Goal: Information Seeking & Learning: Learn about a topic

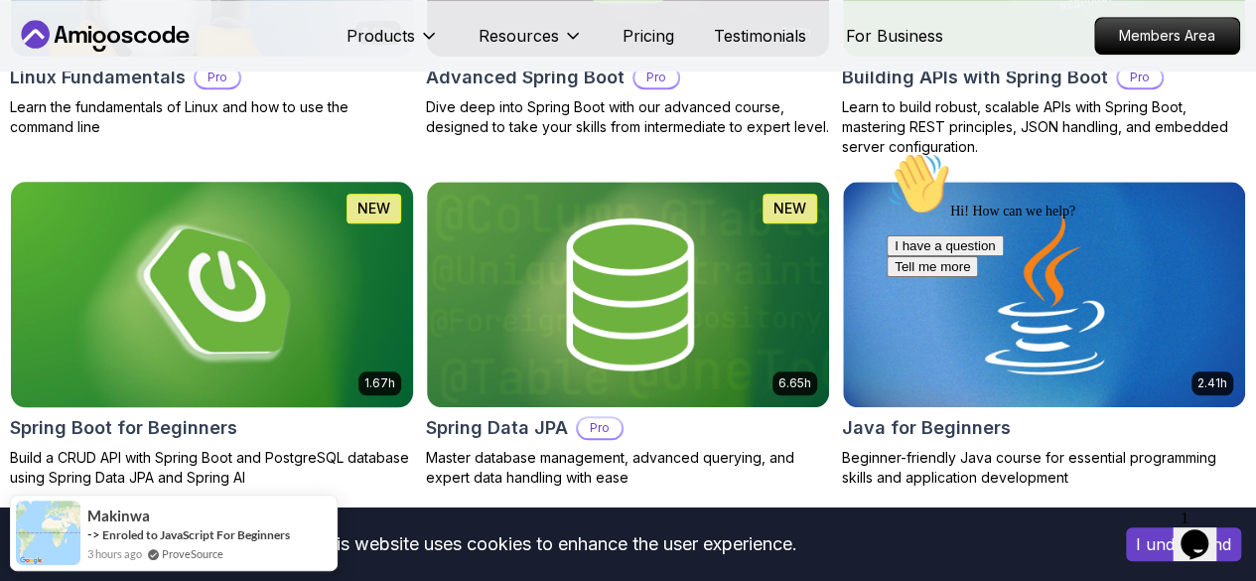
click at [423, 225] on img at bounding box center [212, 294] width 422 height 236
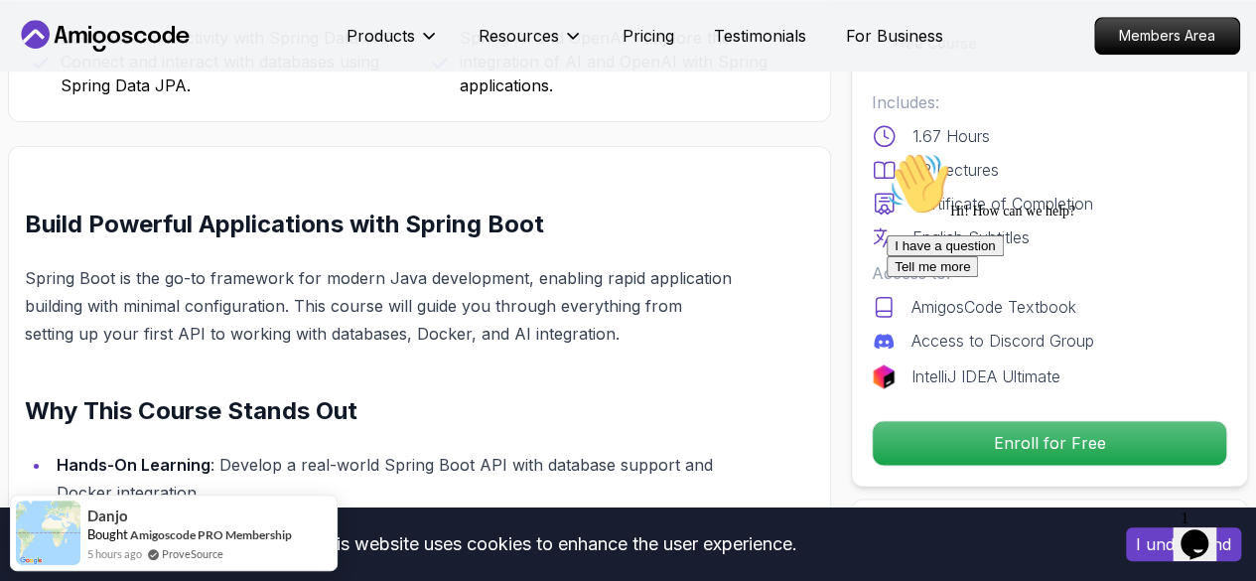
scroll to position [1108, 0]
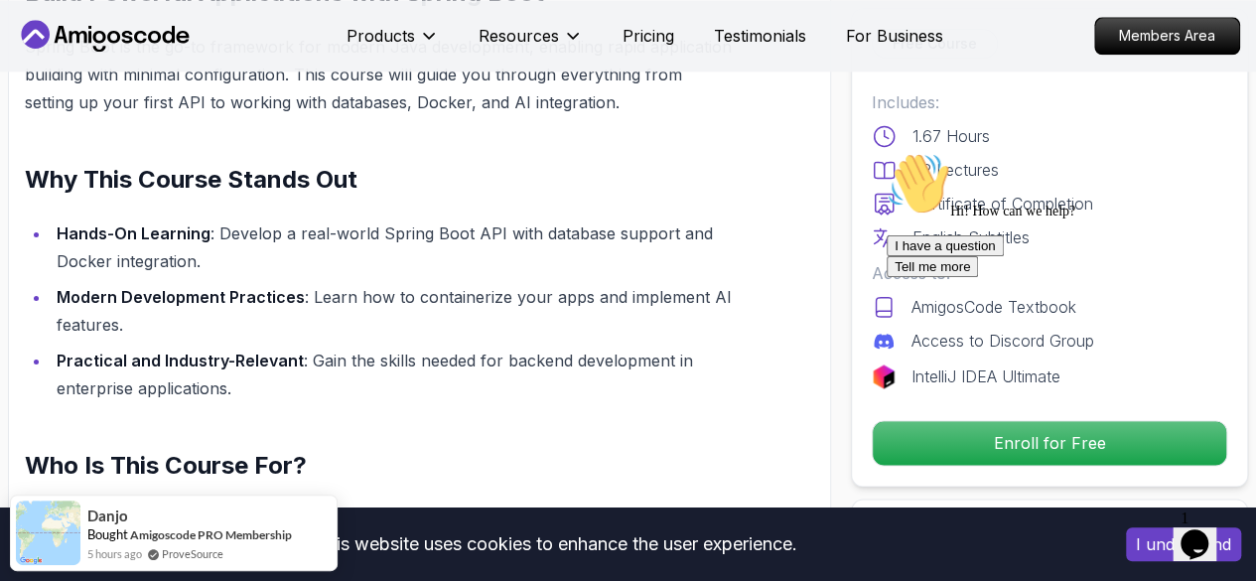
scroll to position [1336, 0]
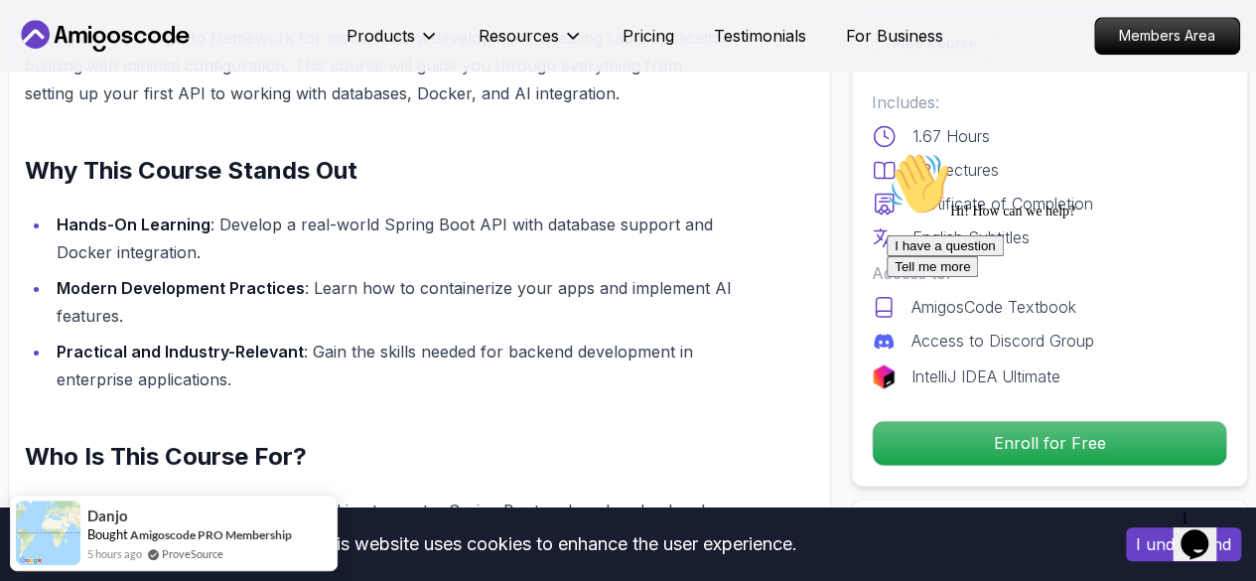
click at [1008, 277] on div "I have a question Tell me more" at bounding box center [1066, 256] width 358 height 42
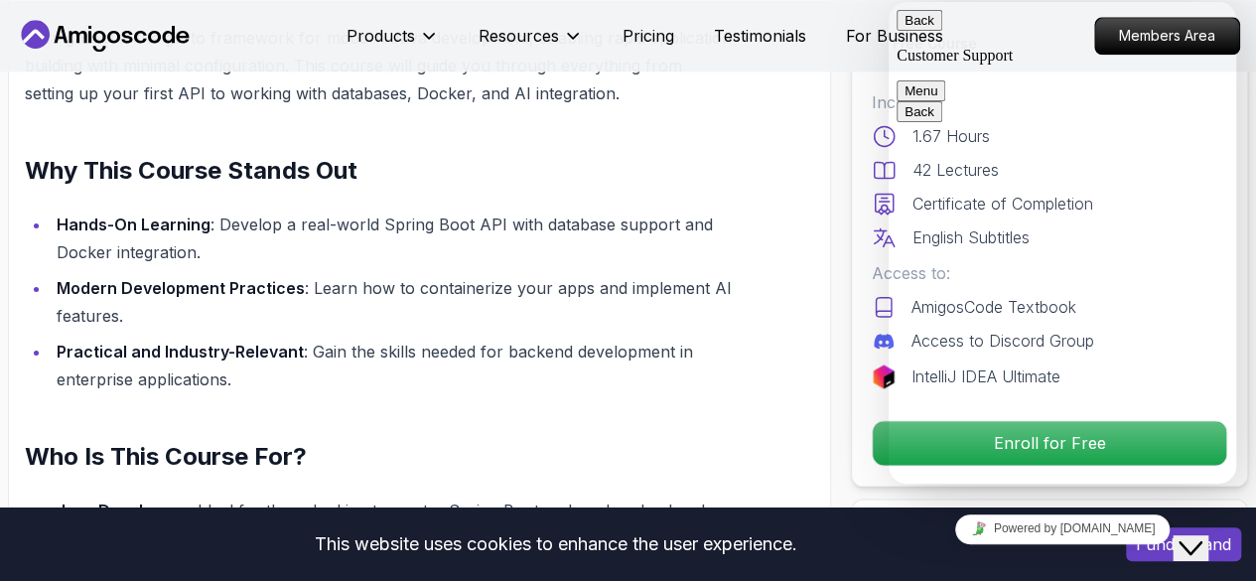
click at [889, 2] on div "Rate this chat Insert emoji" at bounding box center [889, 2] width 0 height 0
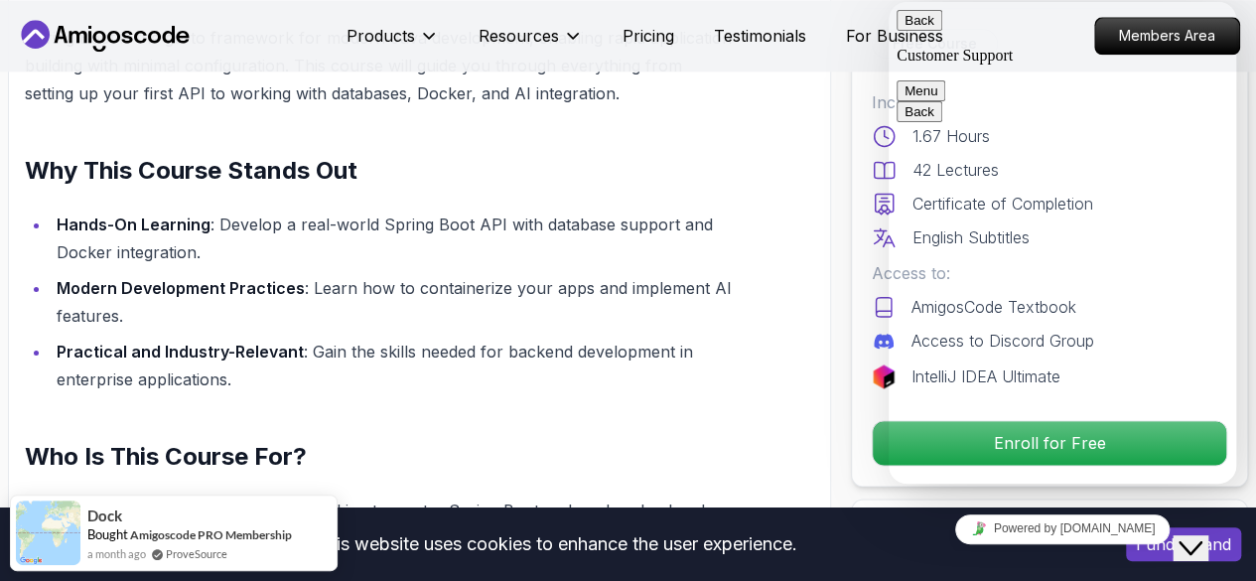
click at [924, 30] on button "Back" at bounding box center [920, 20] width 46 height 21
click at [826, 229] on div "Build Powerful Applications with Spring Boot Spring Boot is the go-to framework…" at bounding box center [419, 552] width 823 height 1293
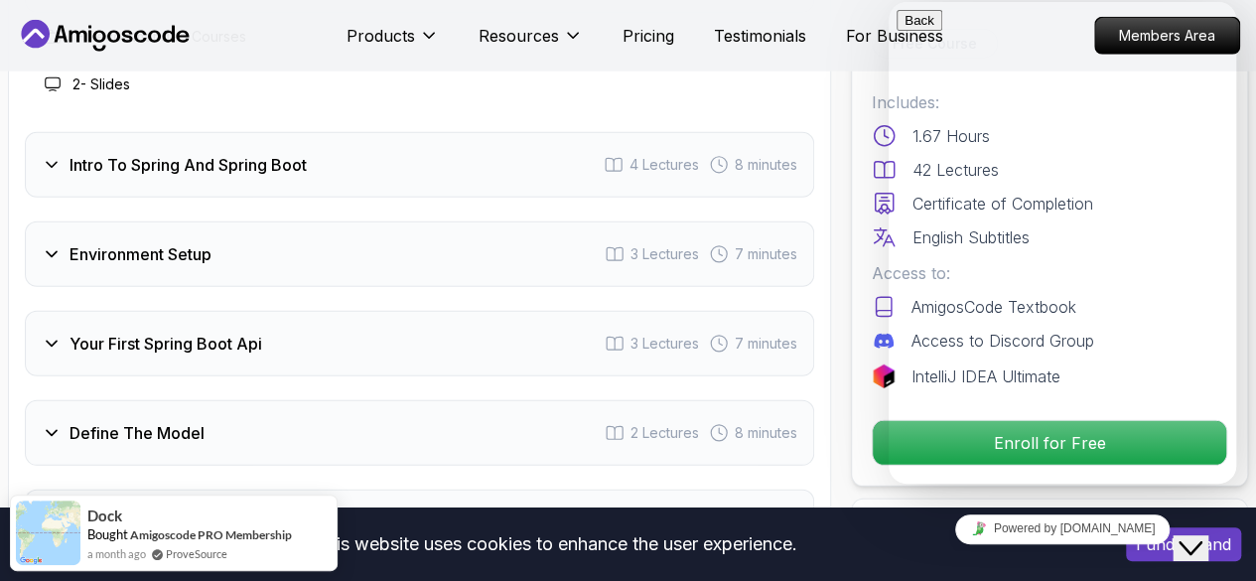
scroll to position [2762, 0]
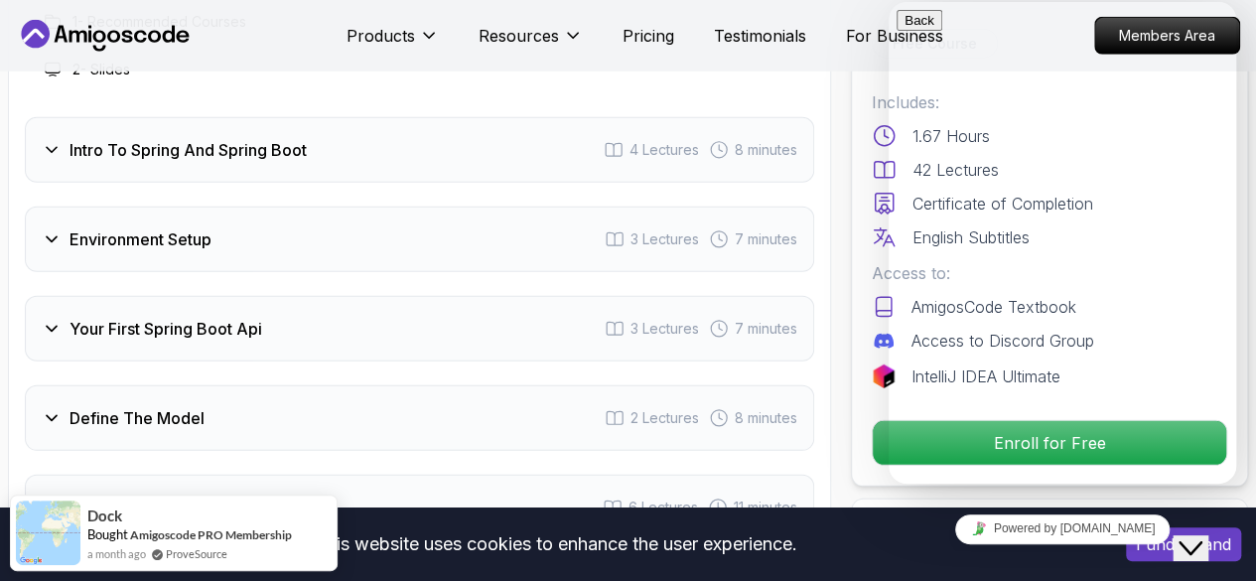
click at [818, 225] on div "Course Curriculum 12 Sections 42 Lectures 1.67 hours of content Intro 2 Lecture…" at bounding box center [419, 452] width 823 height 1313
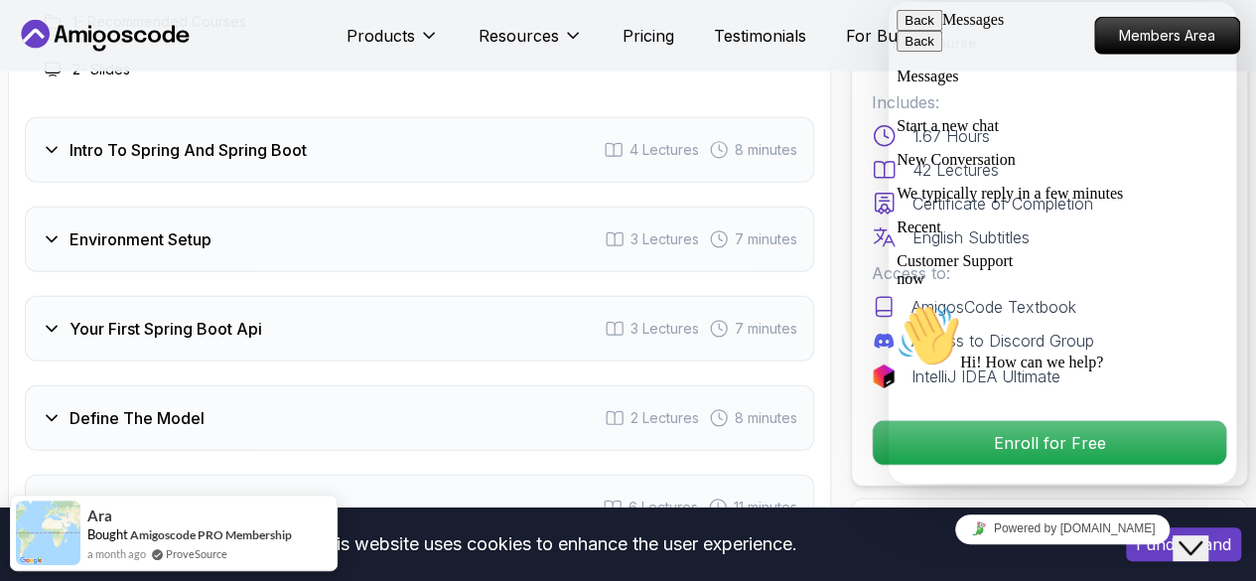
click at [909, 31] on button "Back" at bounding box center [920, 20] width 46 height 21
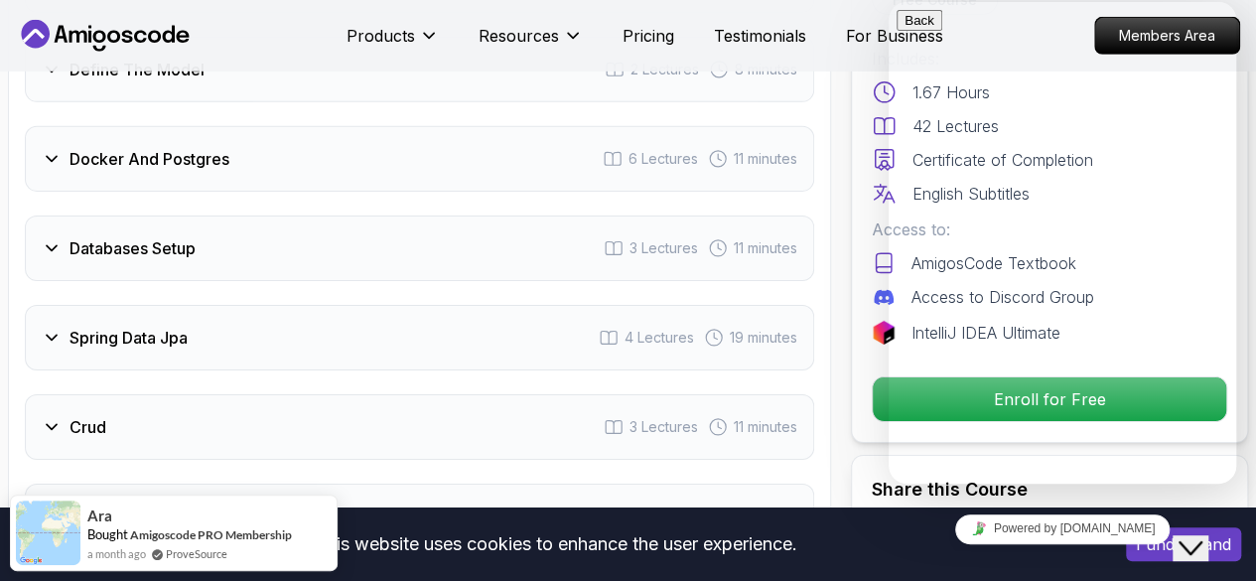
click at [410, 248] on div "Databases Setup 3 Lectures 11 minutes" at bounding box center [420, 249] width 790 height 66
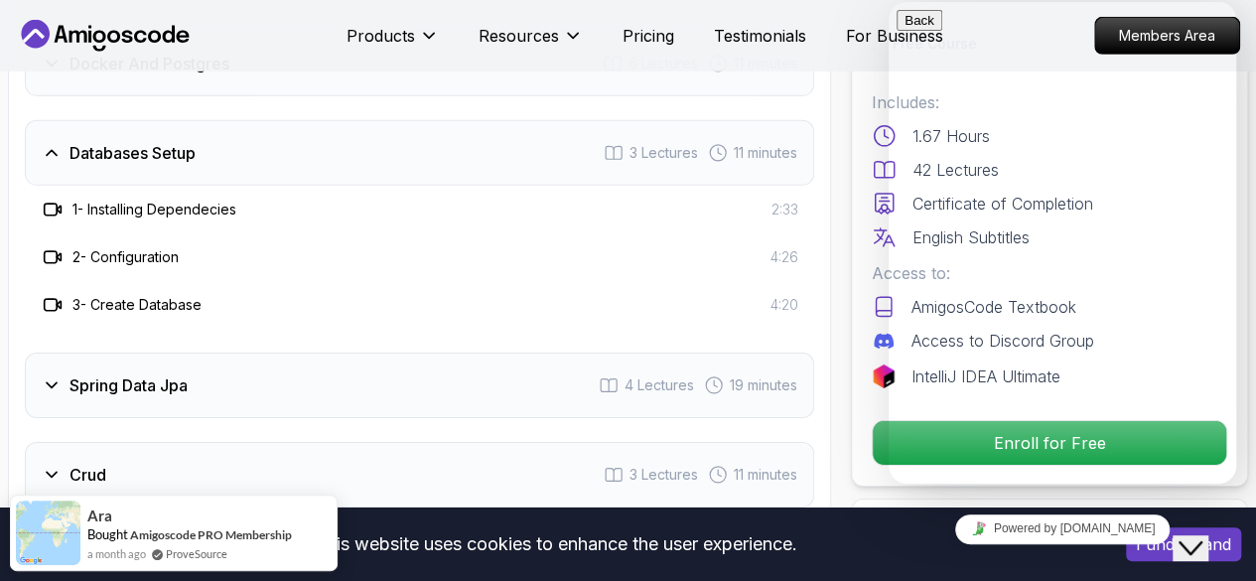
scroll to position [3016, 0]
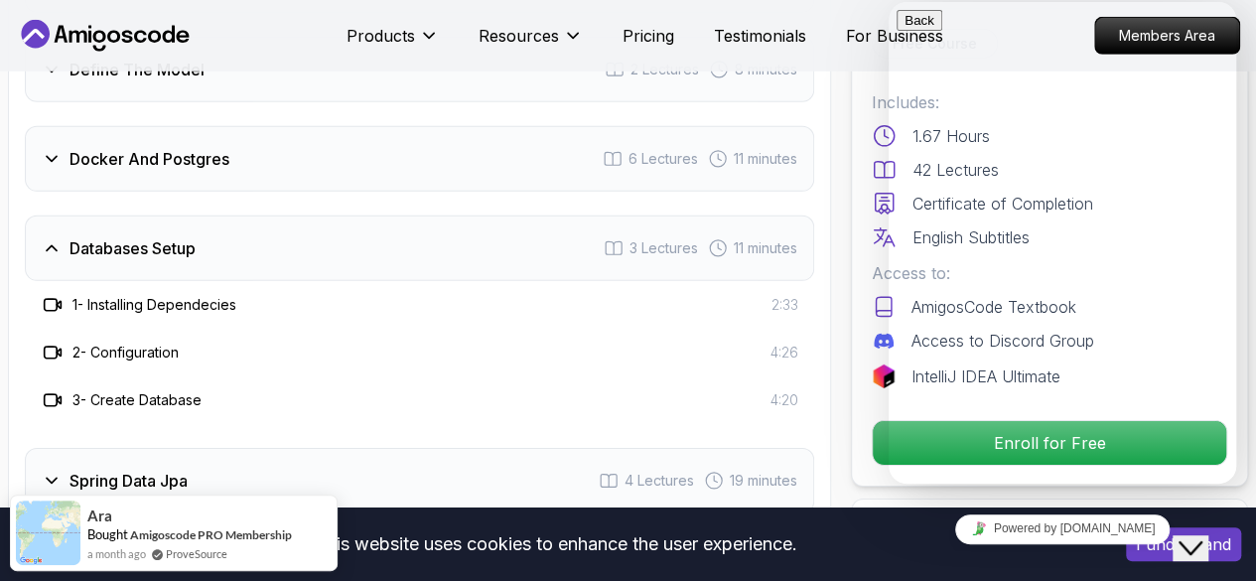
drag, startPoint x: 203, startPoint y: 316, endPoint x: 163, endPoint y: 342, distance: 47.4
click at [163, 342] on div "1 - Installing Dependecies 2:33 2 - Configuration 4:26 3 - Create Database 4:20" at bounding box center [420, 352] width 790 height 143
click at [163, 343] on h3 "2 - Configuration" at bounding box center [126, 353] width 106 height 20
click at [45, 348] on icon at bounding box center [51, 353] width 13 height 12
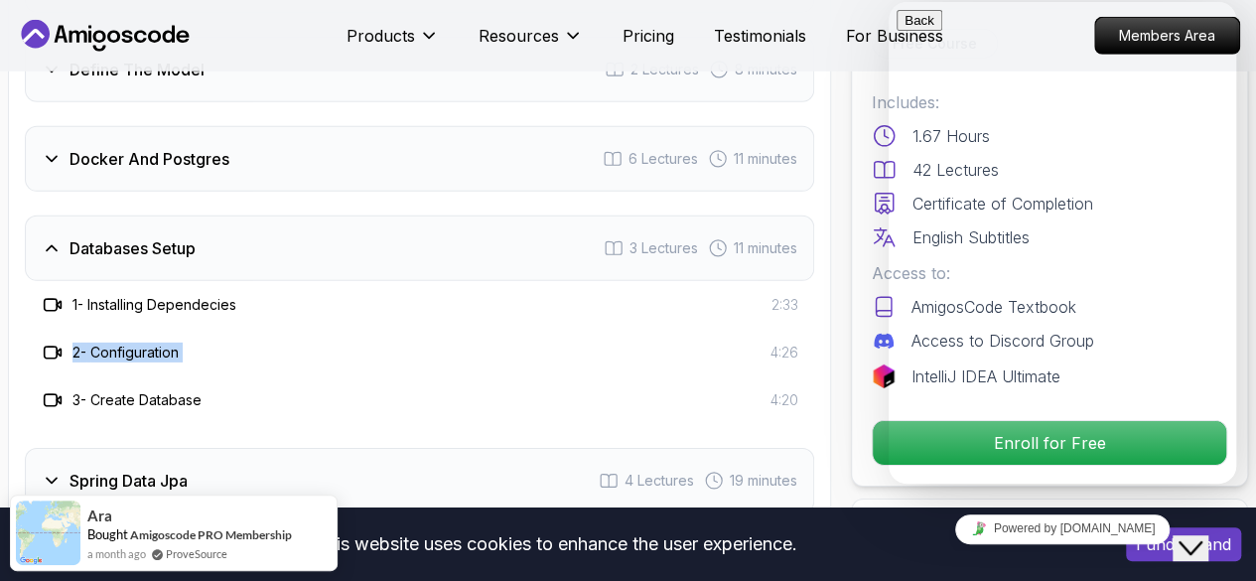
click at [45, 348] on icon at bounding box center [51, 353] width 13 height 12
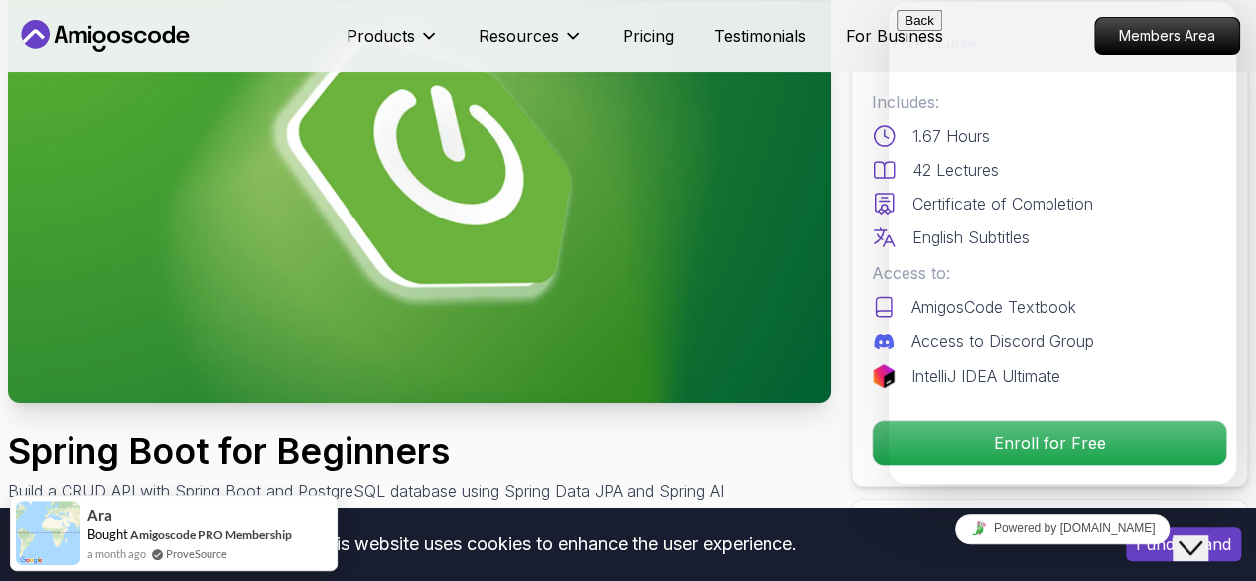
scroll to position [0, 0]
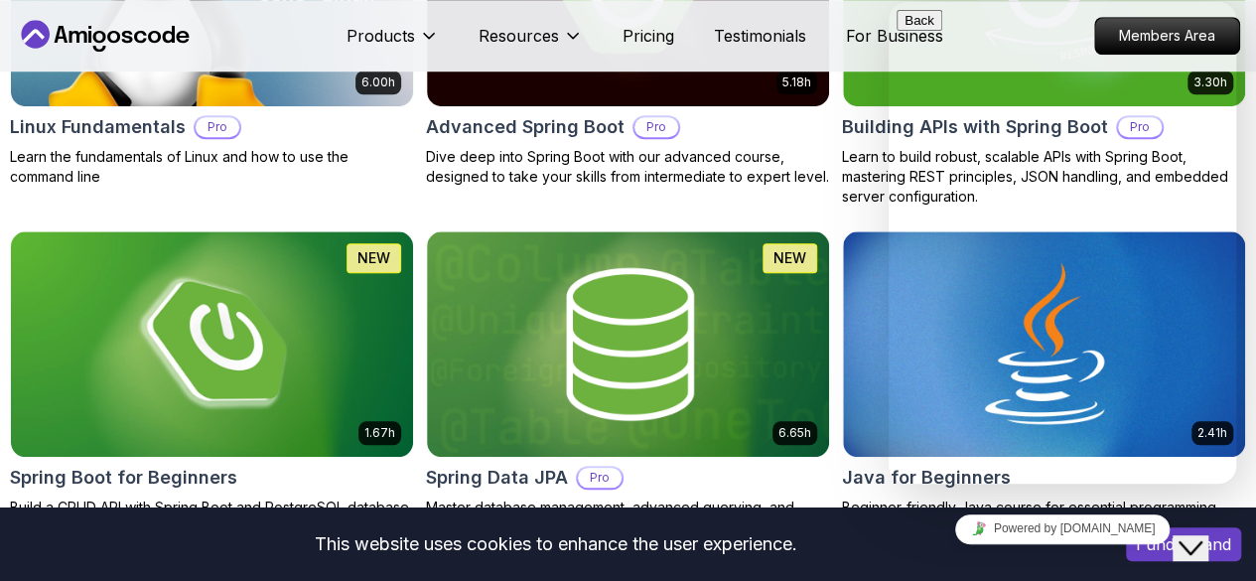
scroll to position [863, 0]
